Goal: Find specific page/section: Find specific page/section

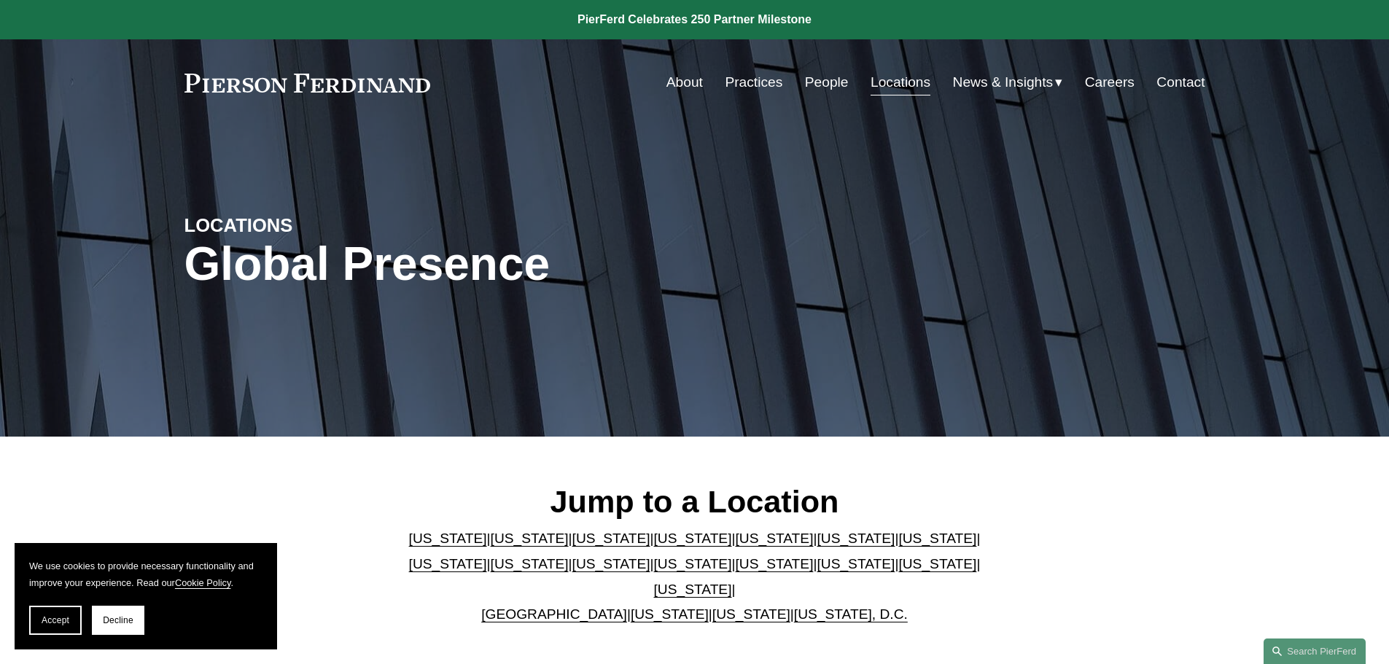
click at [898, 570] on link "Pennsylvania" at bounding box center [937, 563] width 78 height 15
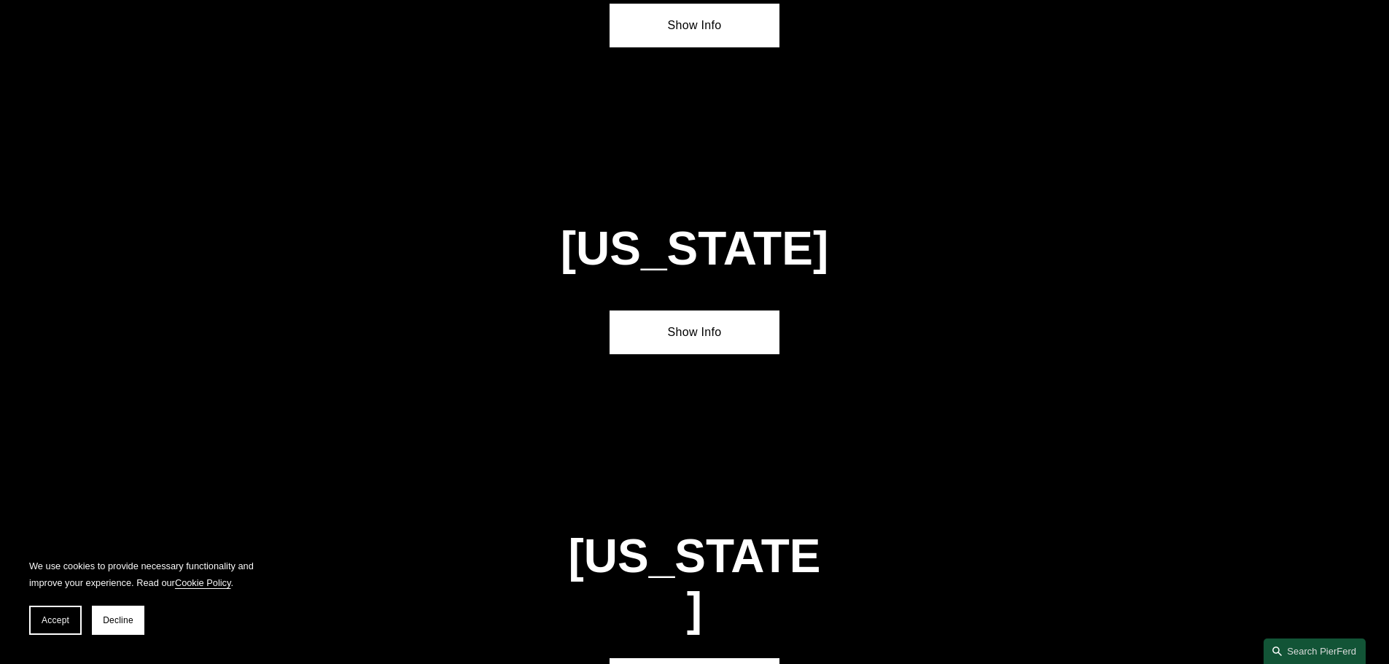
scroll to position [4655, 0]
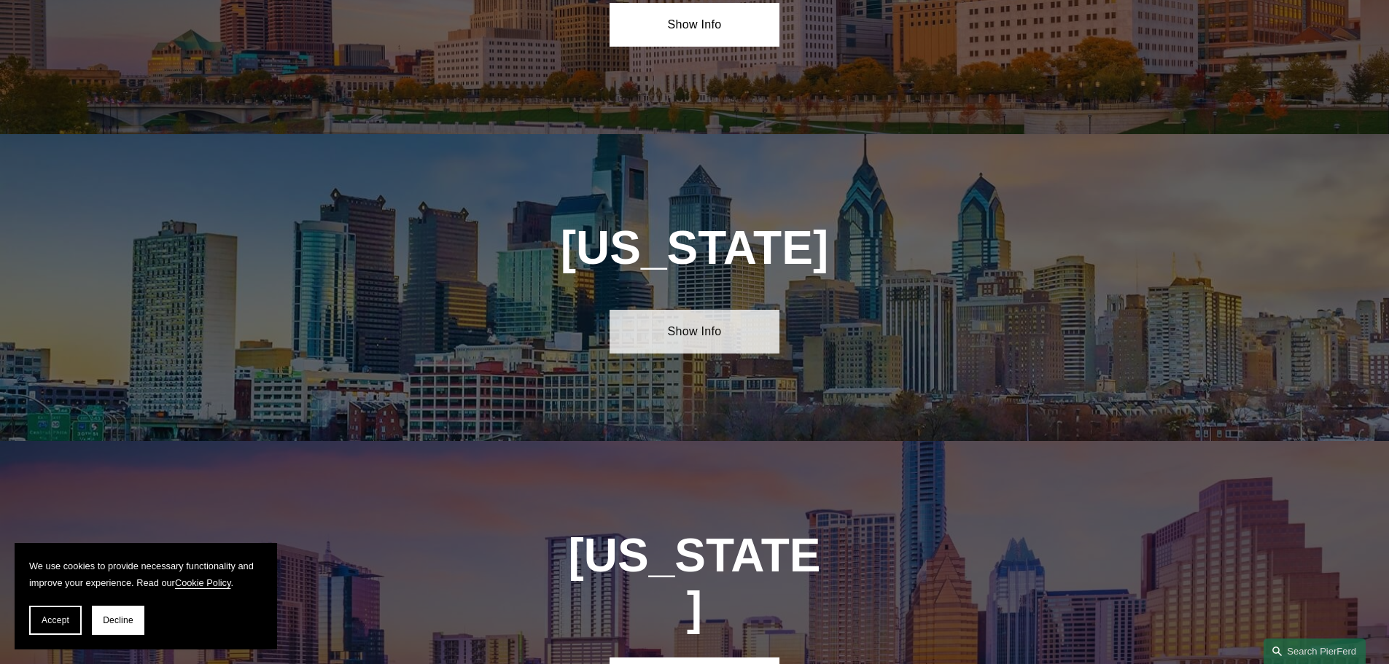
click at [704, 310] on link "Show Info" at bounding box center [695, 332] width 170 height 44
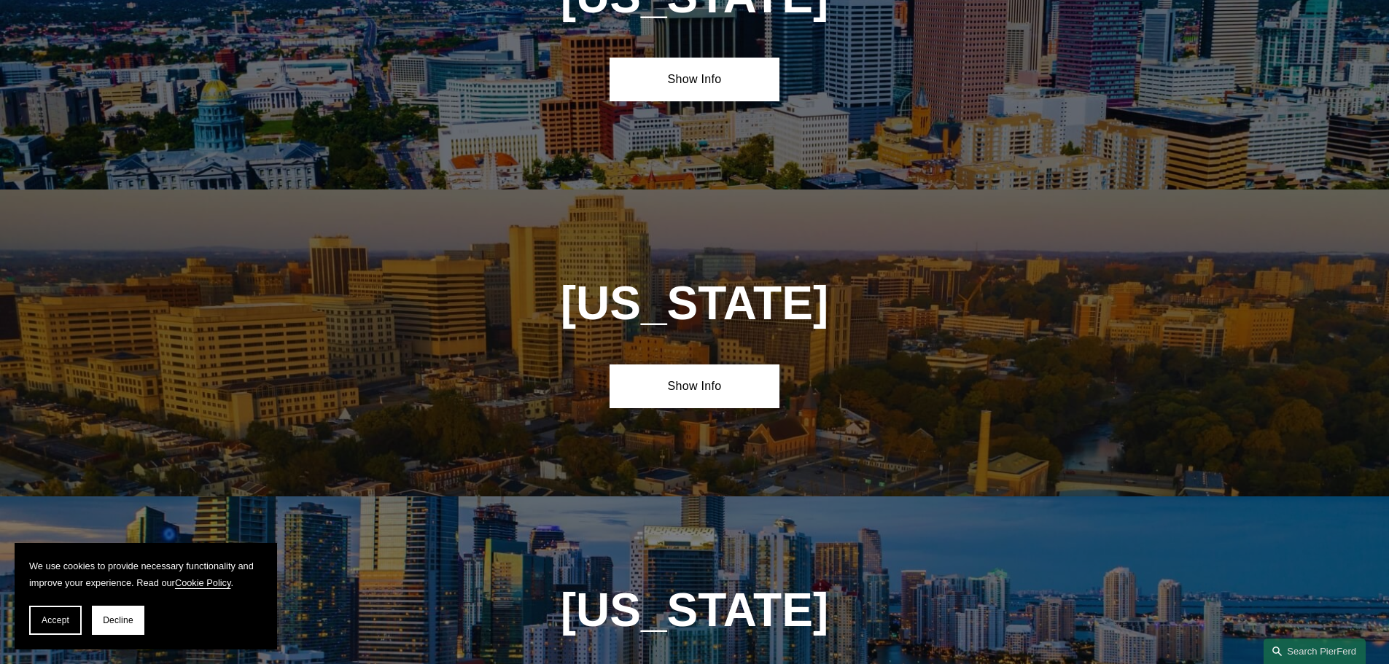
scroll to position [1374, 0]
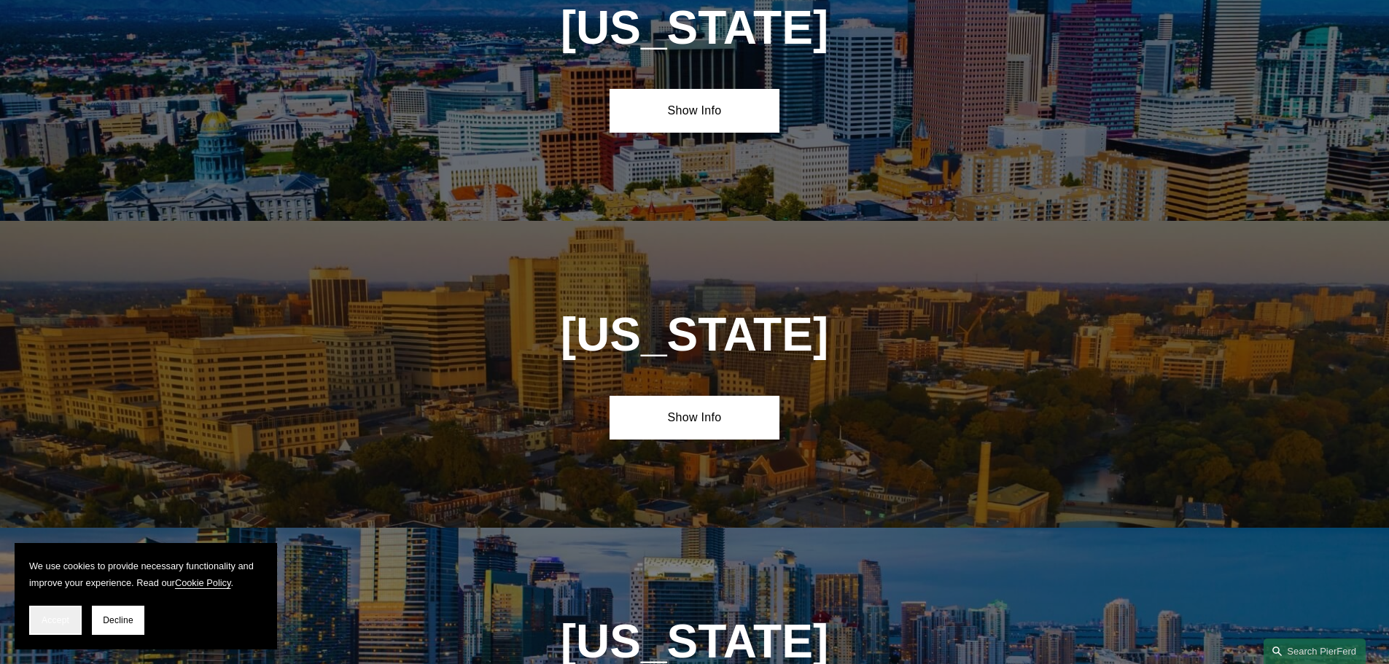
click at [52, 618] on span "Accept" at bounding box center [56, 620] width 28 height 10
